Goal: Task Accomplishment & Management: Manage account settings

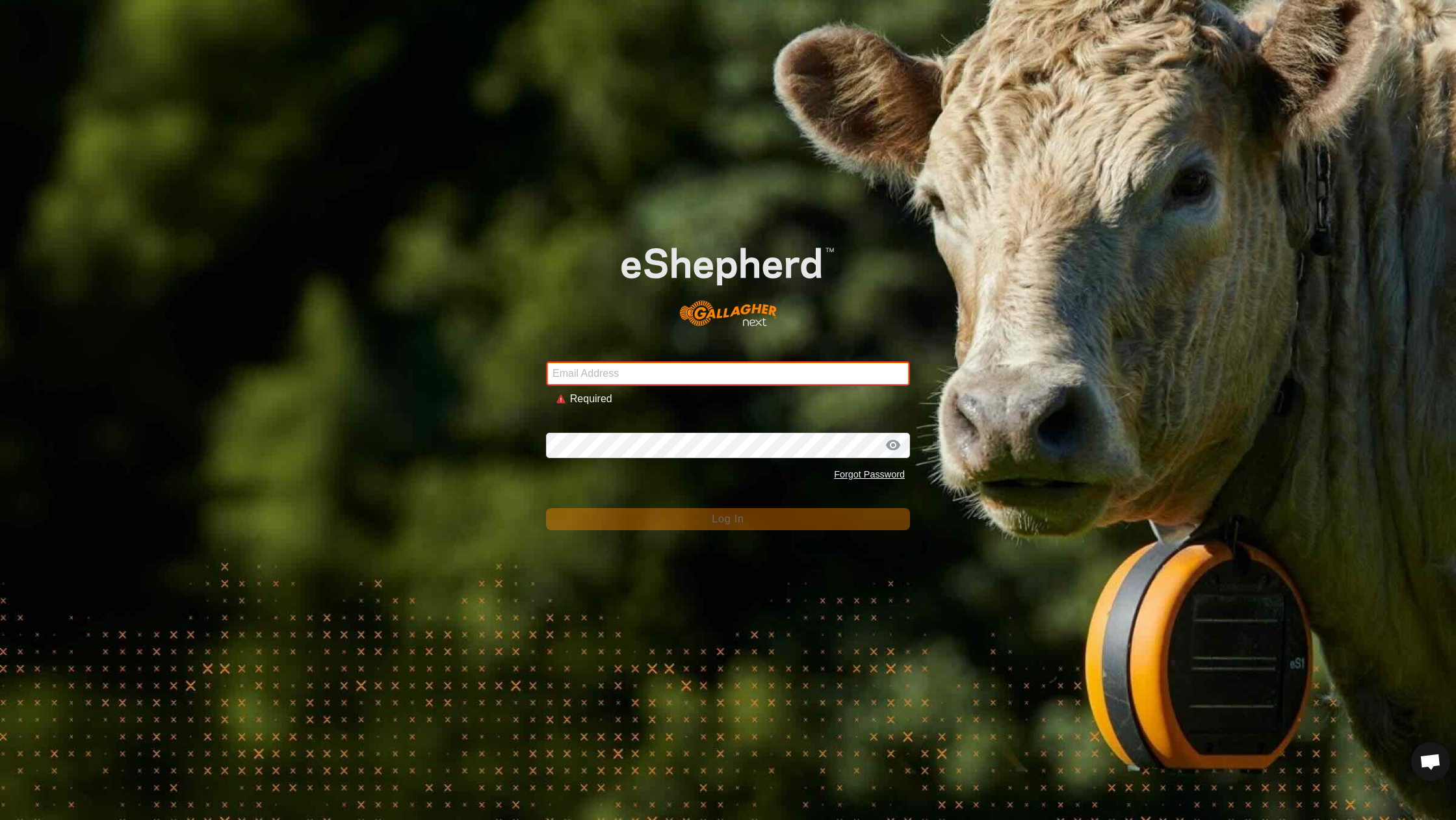
type input "[EMAIL_ADDRESS][DOMAIN_NAME]"
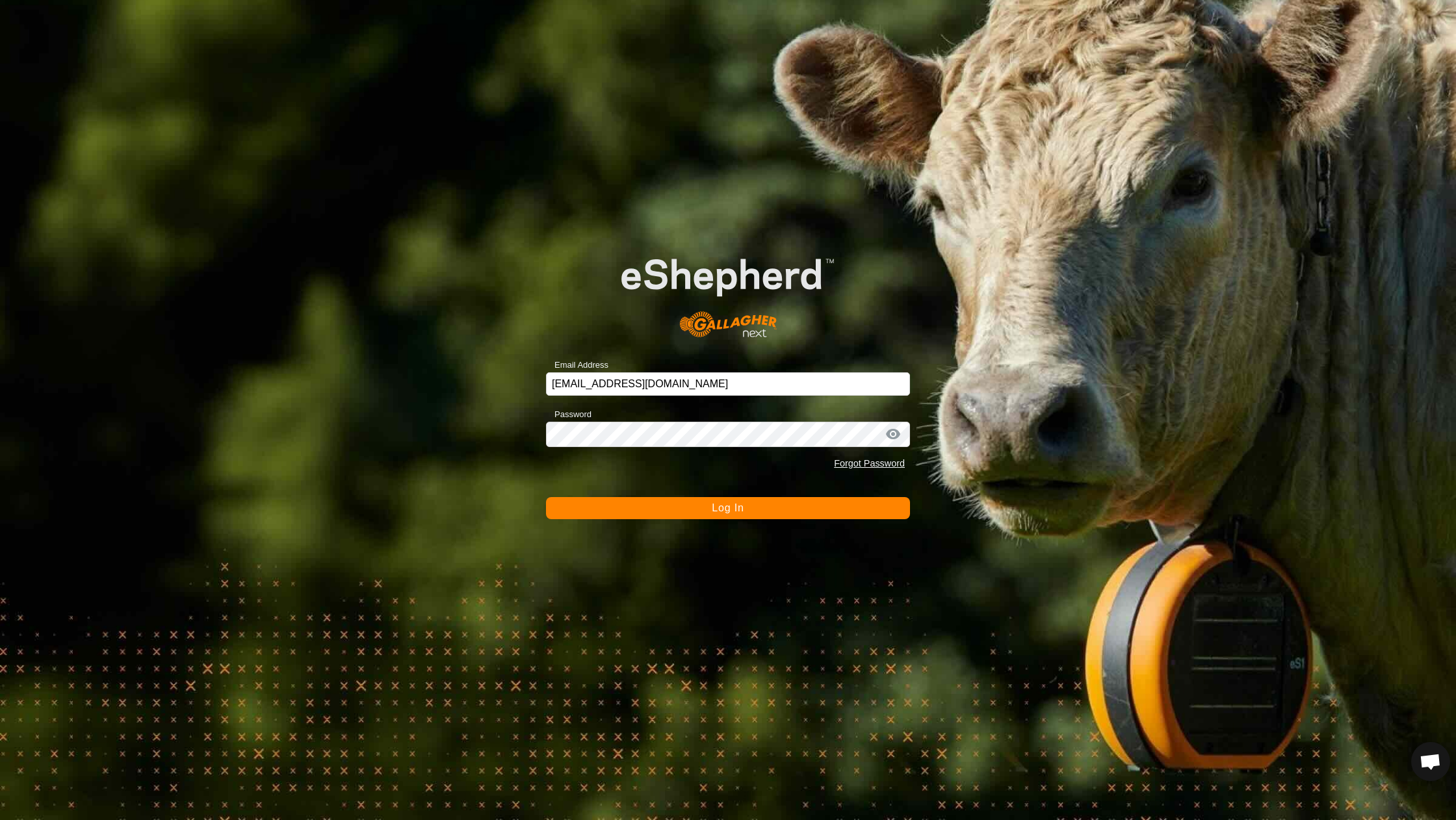
click at [681, 513] on button "Log In" at bounding box center [728, 508] width 364 height 22
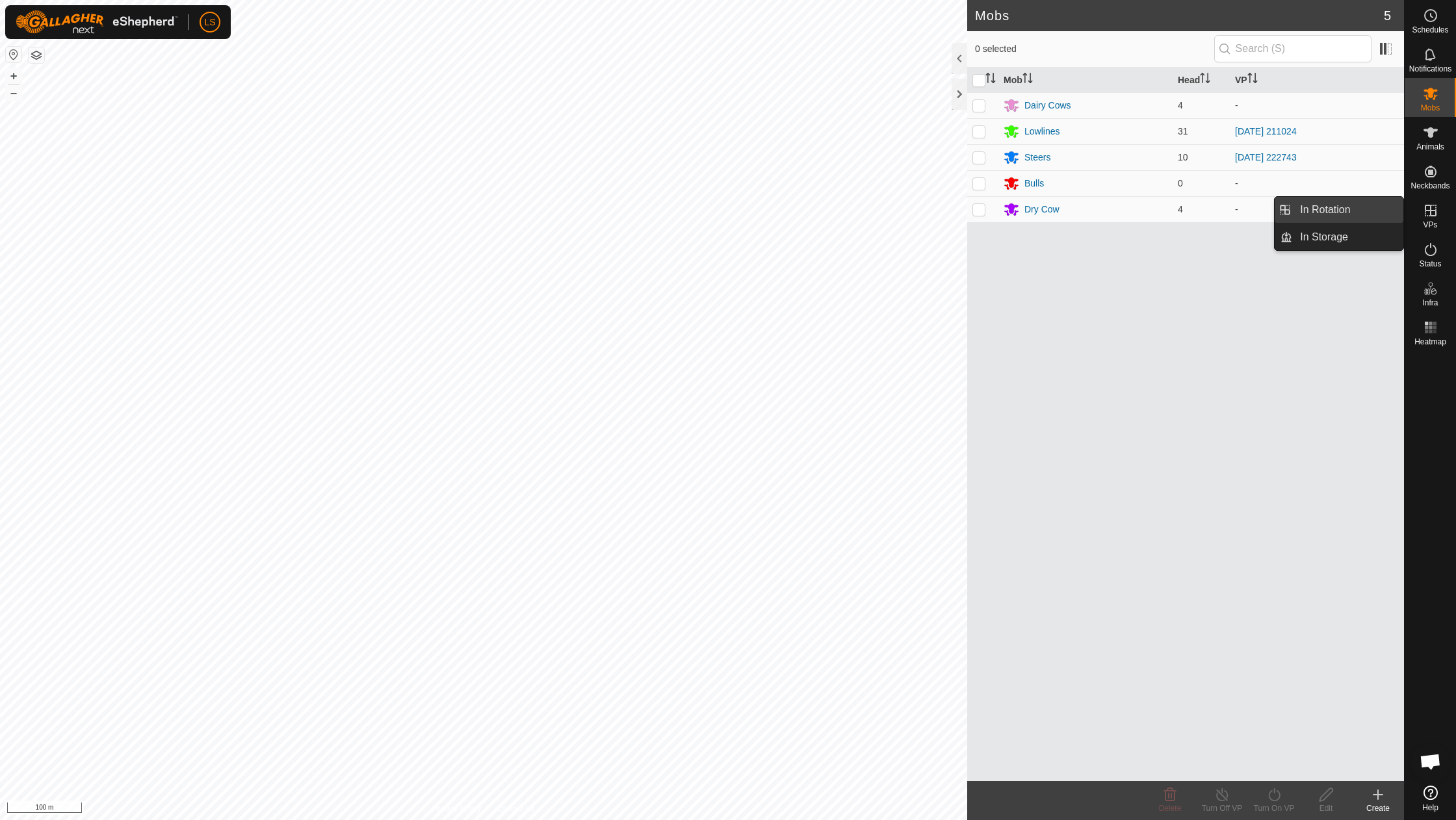
click at [1367, 208] on link "In Rotation" at bounding box center [1348, 210] width 111 height 26
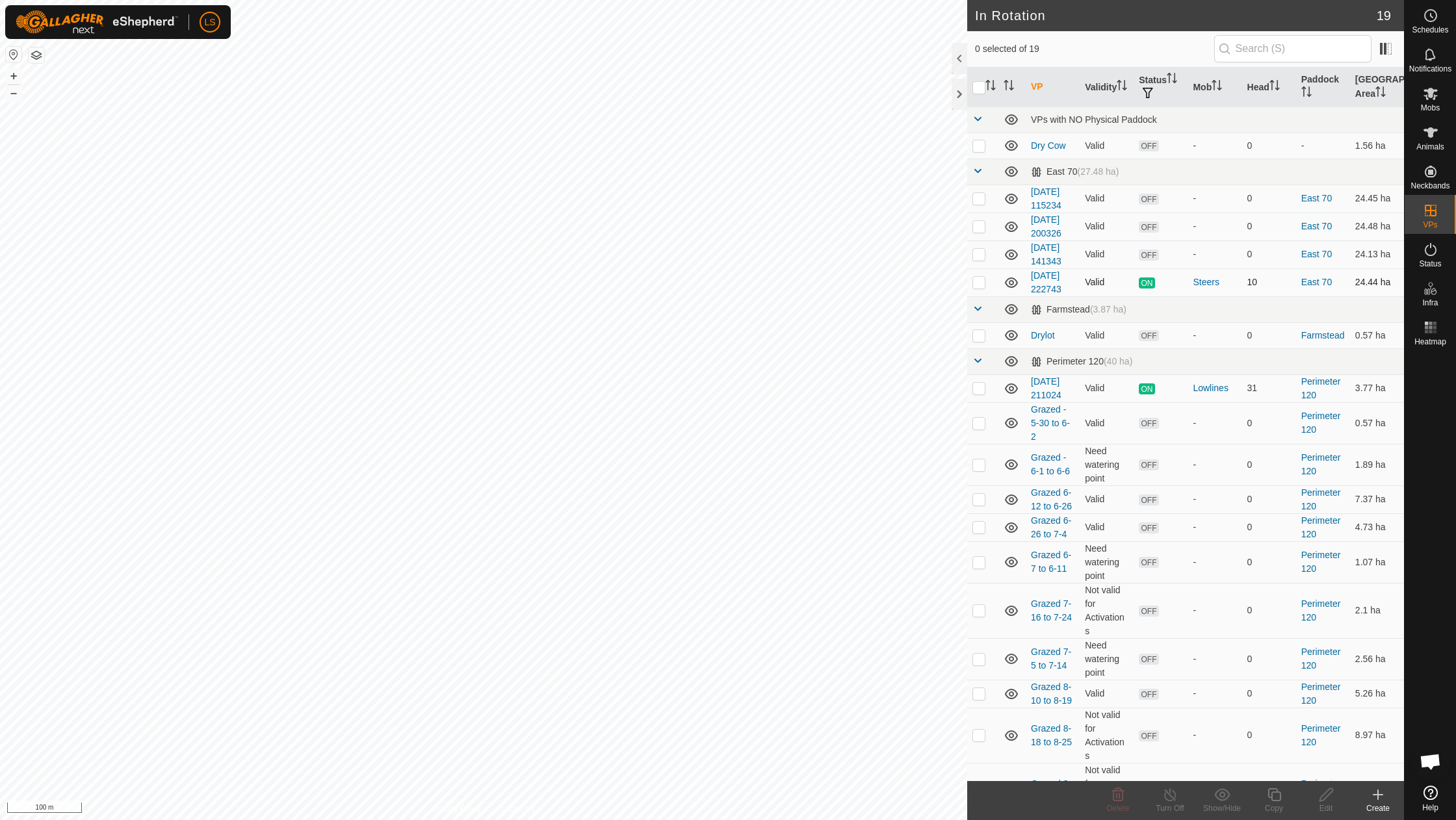
click at [976, 281] on p-checkbox at bounding box center [978, 282] width 13 height 11
click at [977, 281] on p-checkbox at bounding box center [978, 282] width 13 height 11
checkbox input "false"
click at [976, 249] on p-checkbox at bounding box center [978, 254] width 13 height 11
click at [1116, 793] on icon at bounding box center [1117, 794] width 16 height 16
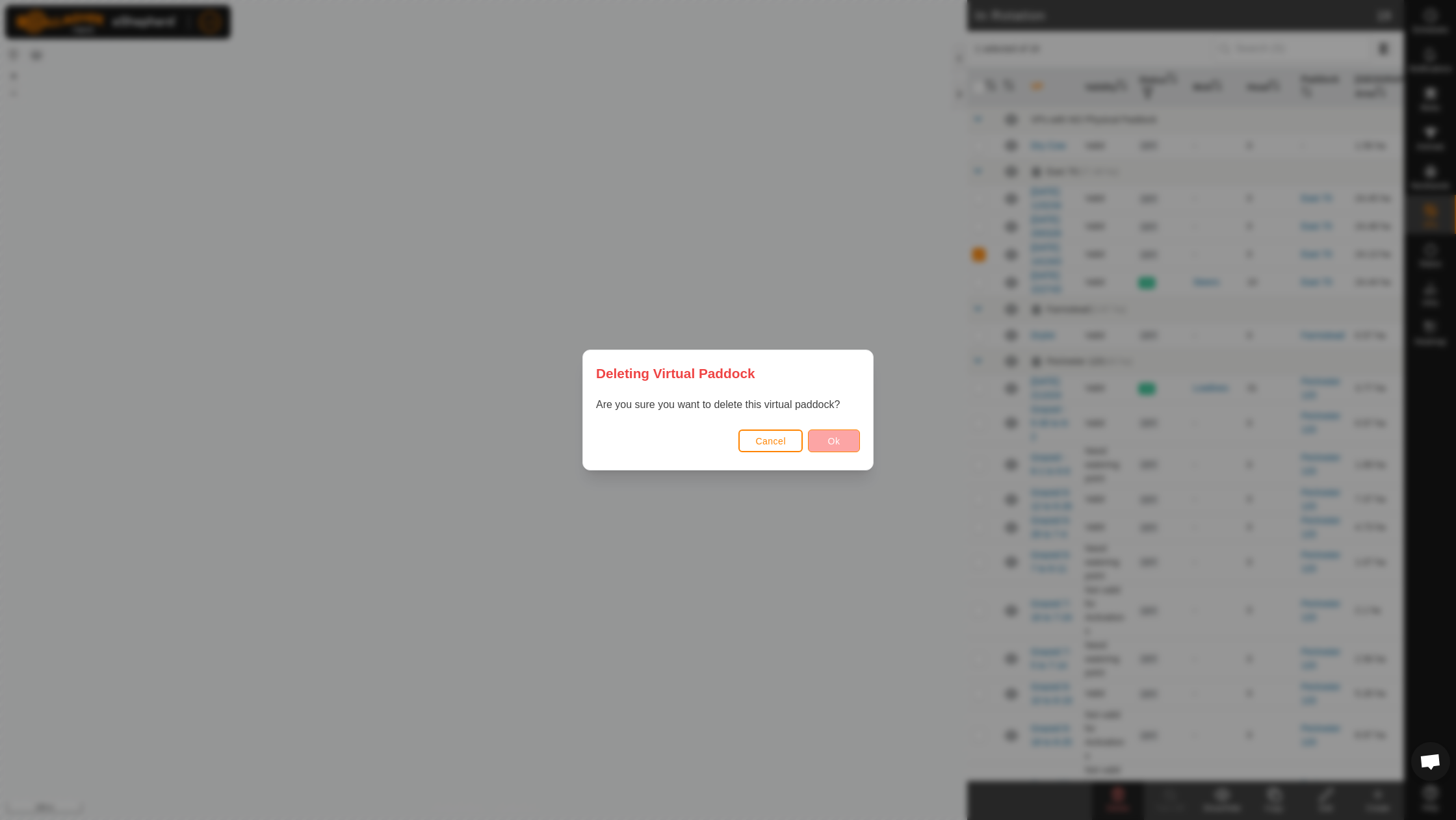
click at [837, 445] on span "Ok" at bounding box center [834, 442] width 12 height 11
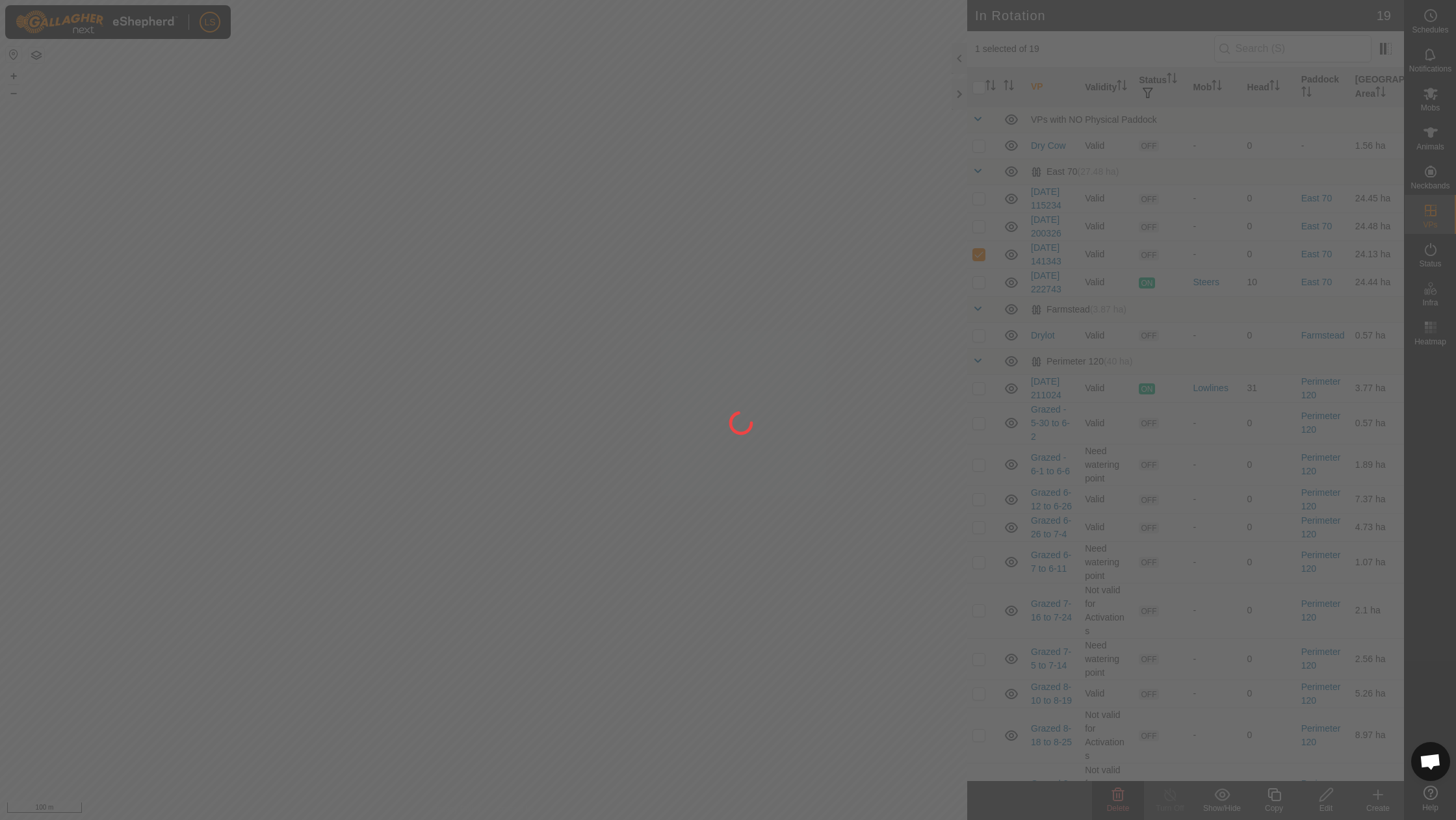
checkbox input "false"
